Goal: Complete application form: Complete application form

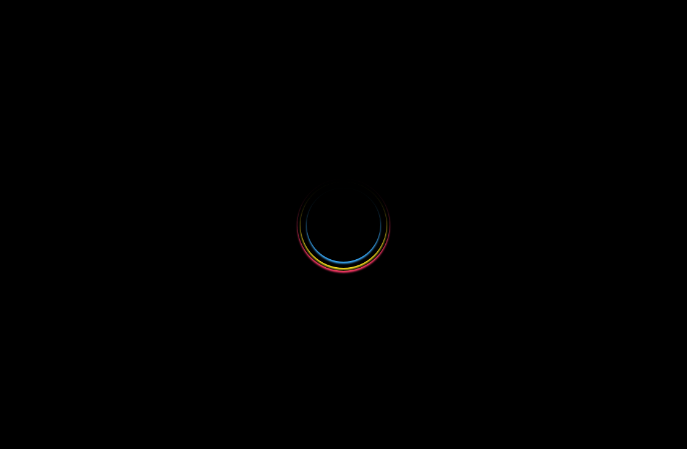
select select
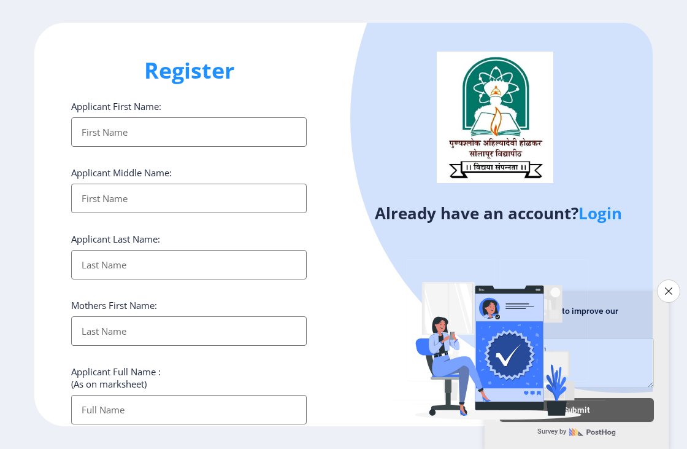
click at [188, 131] on input "Applicant First Name:" at bounding box center [189, 131] width 236 height 29
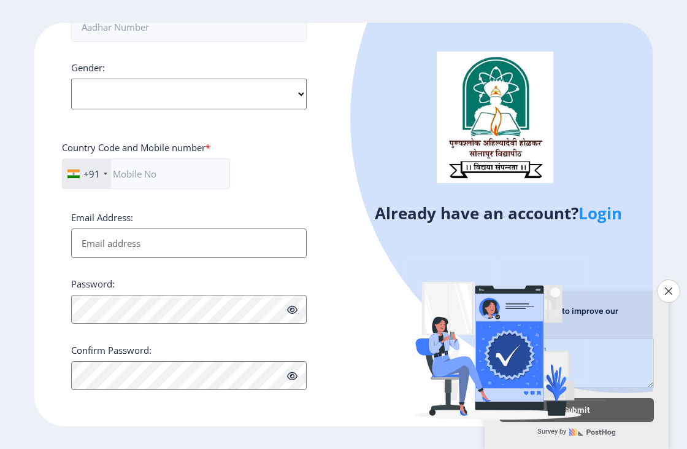
scroll to position [387, 0]
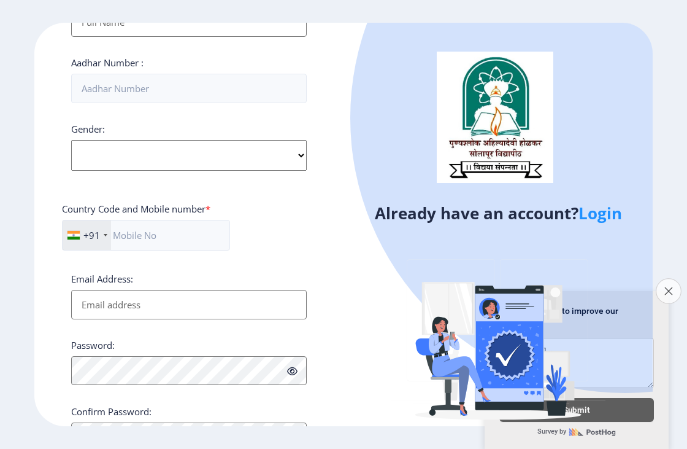
click at [666, 287] on icon "Close survey" at bounding box center [669, 291] width 8 height 8
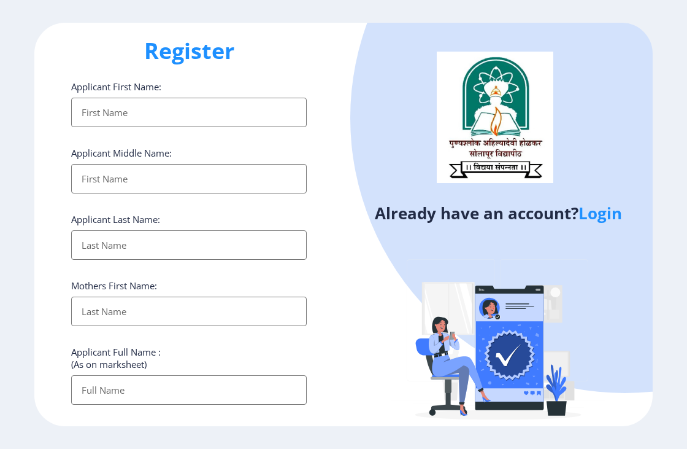
scroll to position [19, 0]
click at [140, 114] on input "Applicant First Name:" at bounding box center [189, 112] width 236 height 29
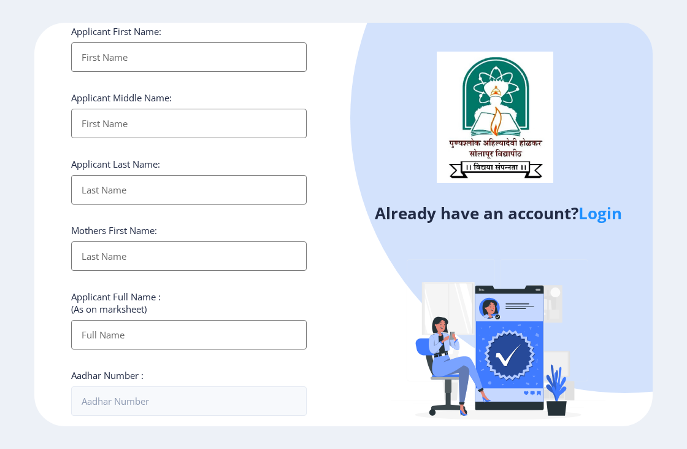
scroll to position [0, 0]
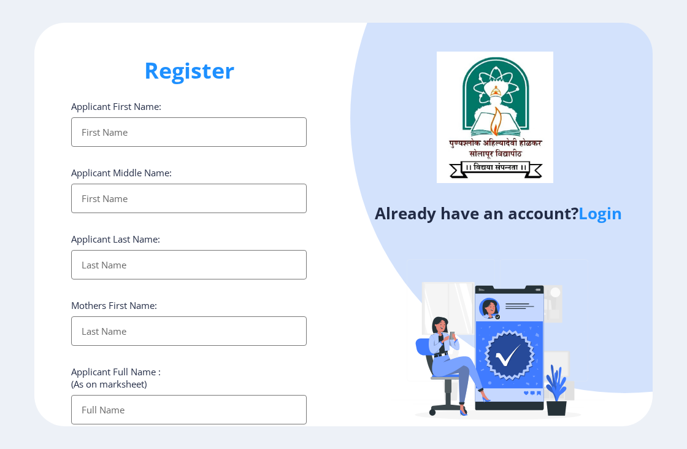
click at [160, 134] on input "Applicant First Name:" at bounding box center [189, 131] width 236 height 29
type input "f"
type input "NARENDRA"
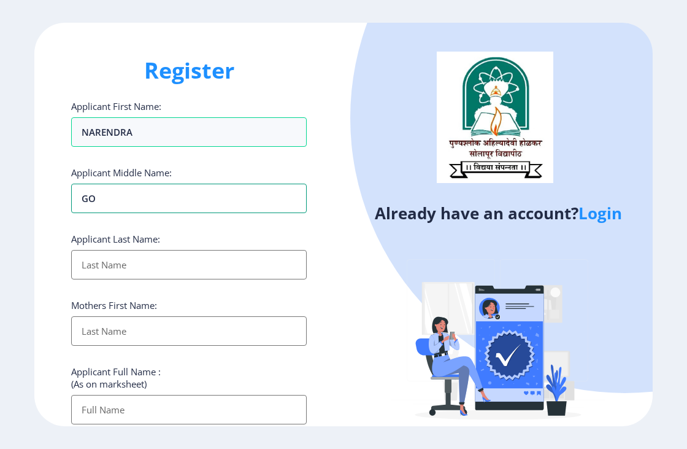
type input "G"
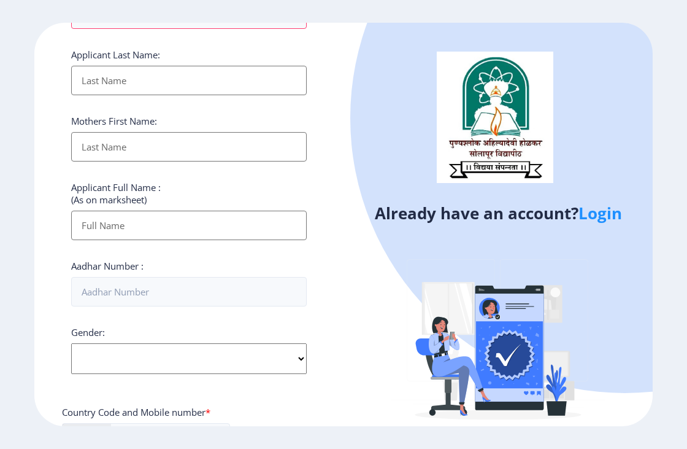
click at [324, 288] on div "Register Applicant First Name: [PERSON_NAME] Applicant Middle Name: Applicant L…" at bounding box center [188, 225] width 309 height 404
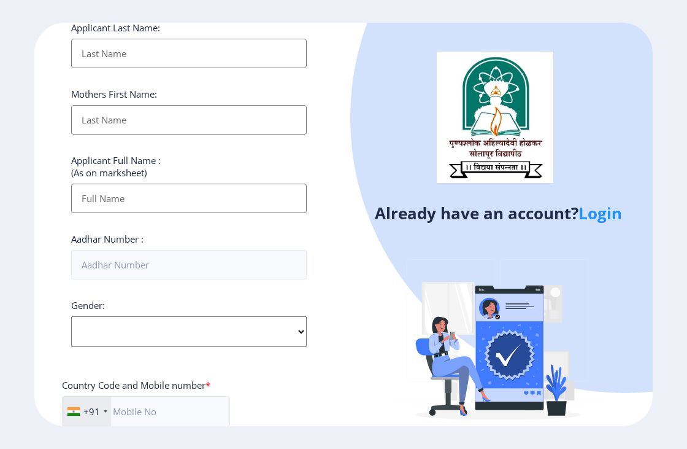
scroll to position [245, 0]
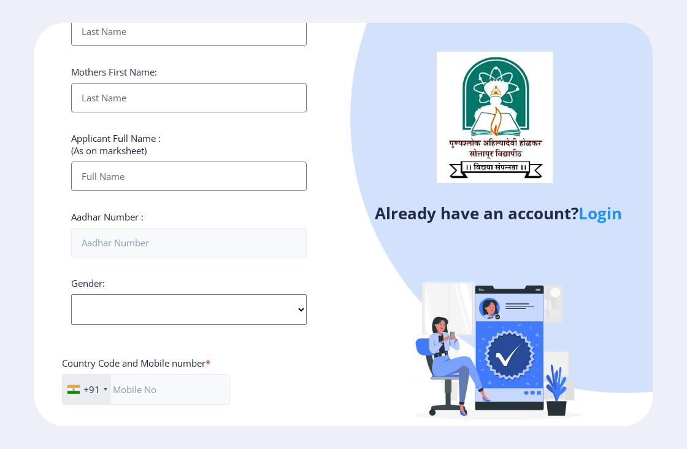
click at [164, 301] on select "Select Gender [DEMOGRAPHIC_DATA] [DEMOGRAPHIC_DATA] Other" at bounding box center [189, 309] width 236 height 31
click at [171, 314] on select "Select Gender [DEMOGRAPHIC_DATA] [DEMOGRAPHIC_DATA] Other" at bounding box center [189, 309] width 236 height 31
select select "[DEMOGRAPHIC_DATA]"
click at [71, 294] on select "Select Gender [DEMOGRAPHIC_DATA] [DEMOGRAPHIC_DATA] Other" at bounding box center [189, 309] width 236 height 31
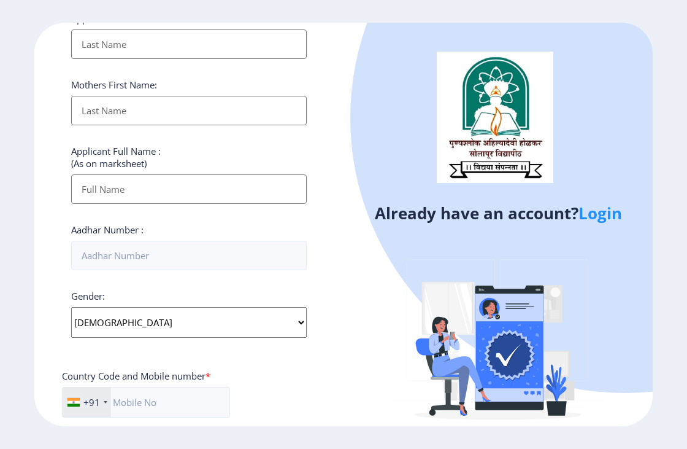
scroll to position [31, 0]
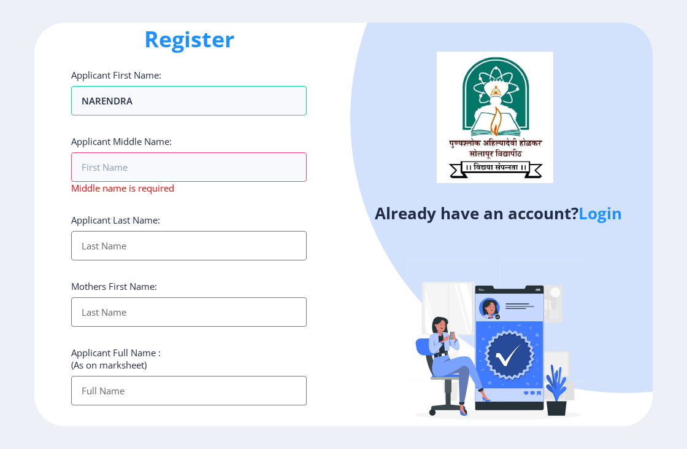
click at [604, 216] on link "Login" at bounding box center [601, 213] width 44 height 22
